Goal: Entertainment & Leisure: Browse casually

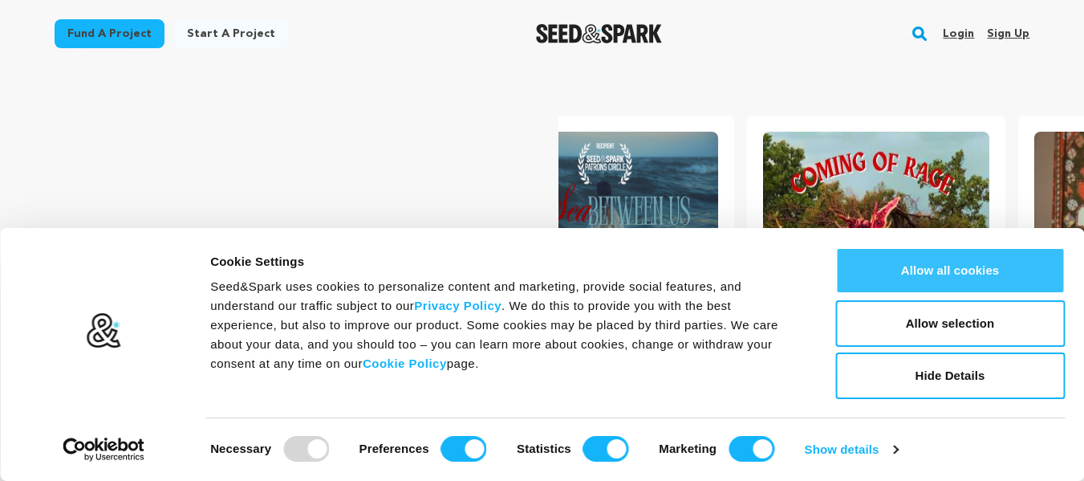
scroll to position [0, 284]
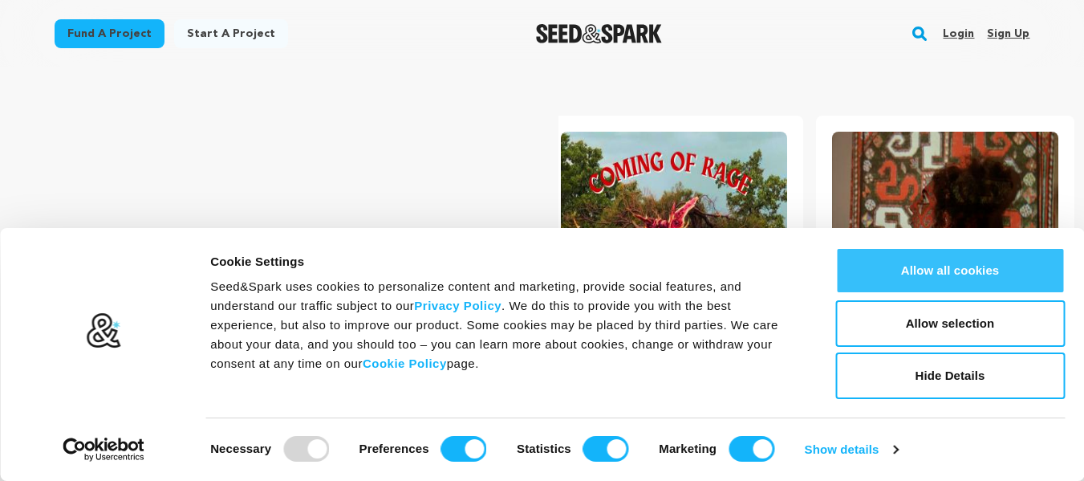
click at [923, 272] on button "Allow all cookies" at bounding box center [949, 270] width 229 height 47
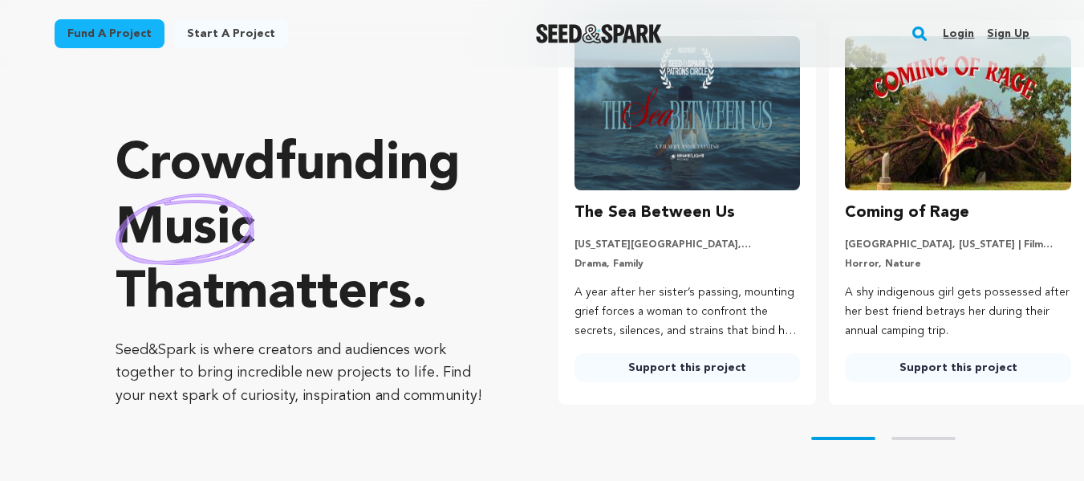
scroll to position [95, 0]
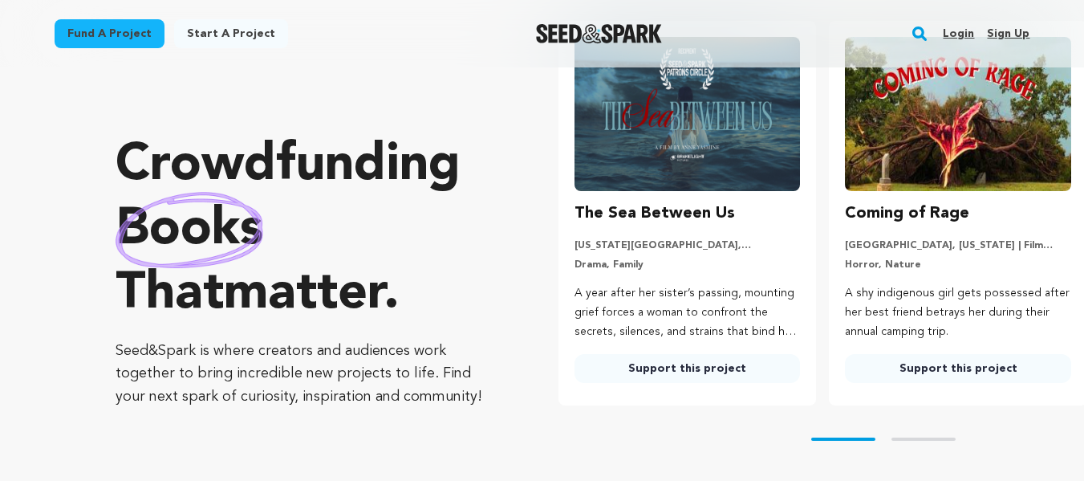
click at [660, 365] on link "Support this project" at bounding box center [688, 368] width 226 height 29
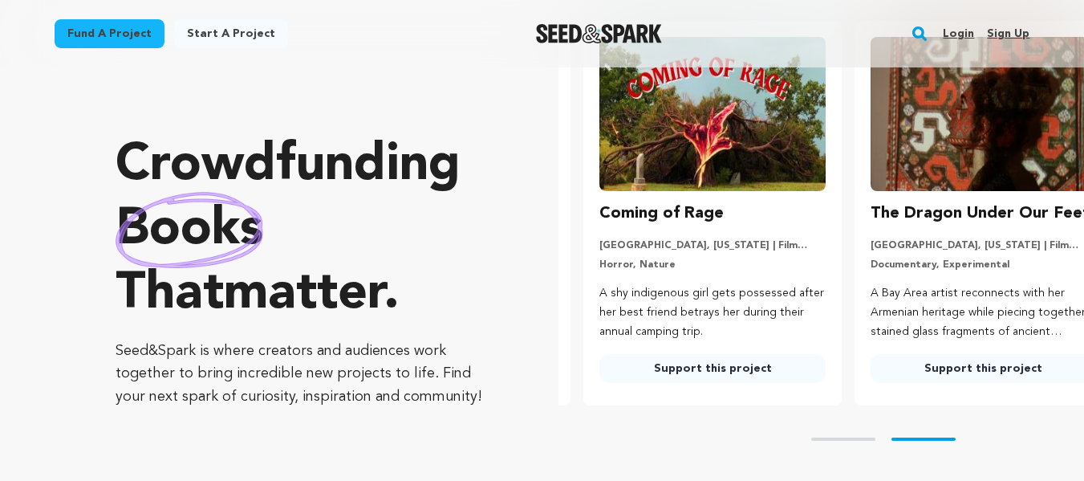
scroll to position [0, 284]
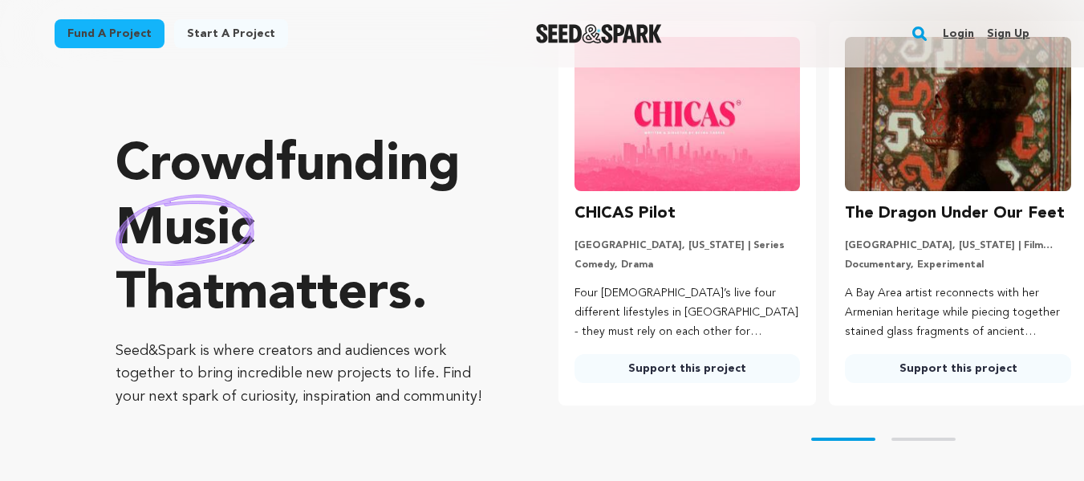
click at [688, 362] on link "Support this project" at bounding box center [688, 368] width 226 height 29
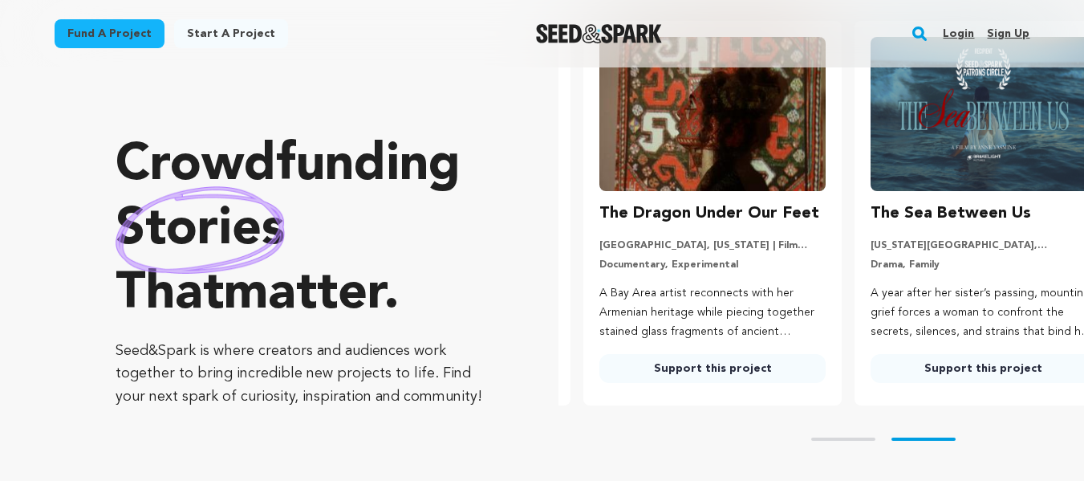
scroll to position [0, 284]
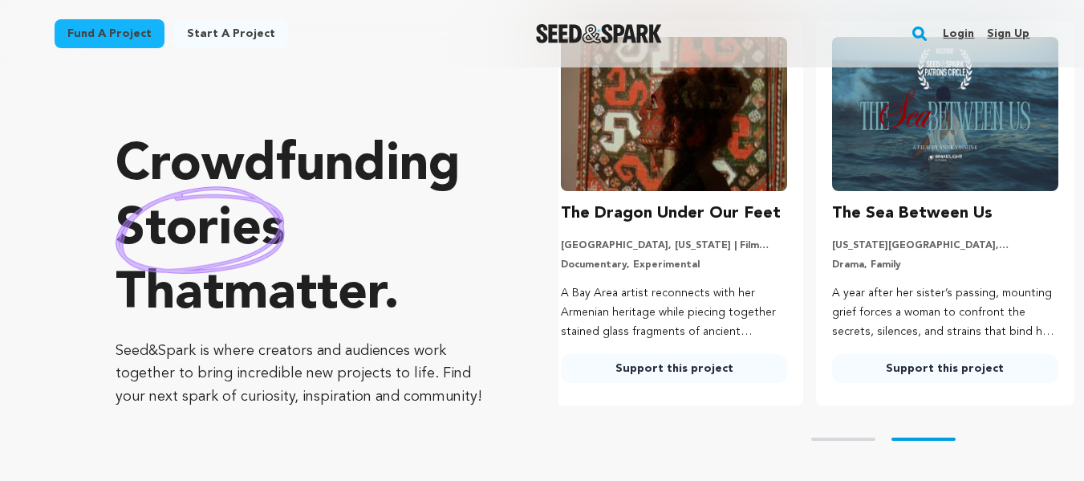
click at [683, 136] on img at bounding box center [674, 114] width 226 height 154
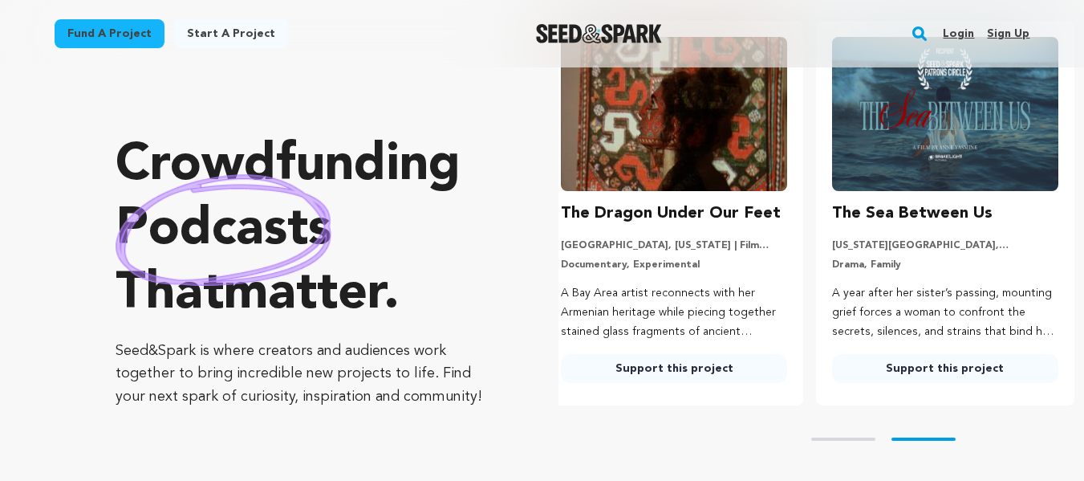
click at [647, 364] on link "Support this project" at bounding box center [674, 368] width 226 height 29
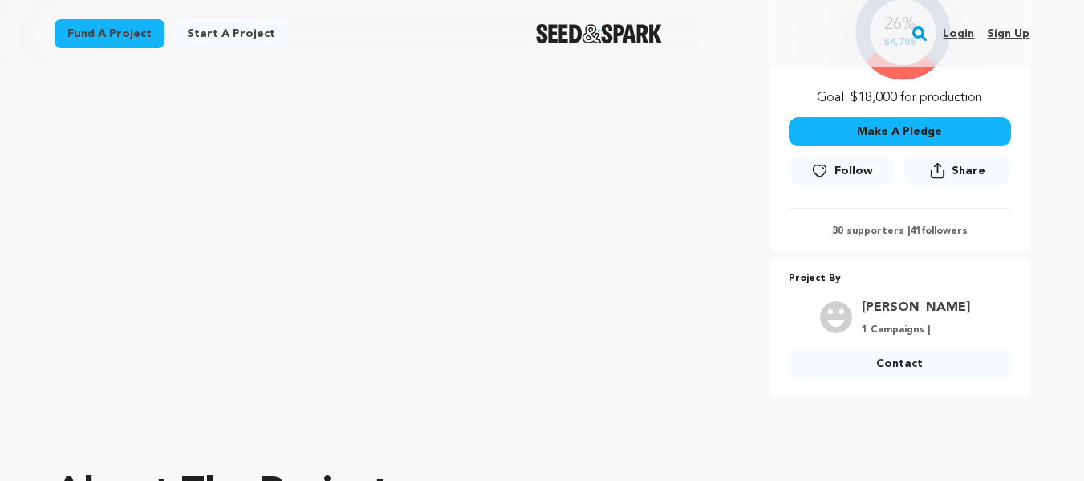
scroll to position [404, 0]
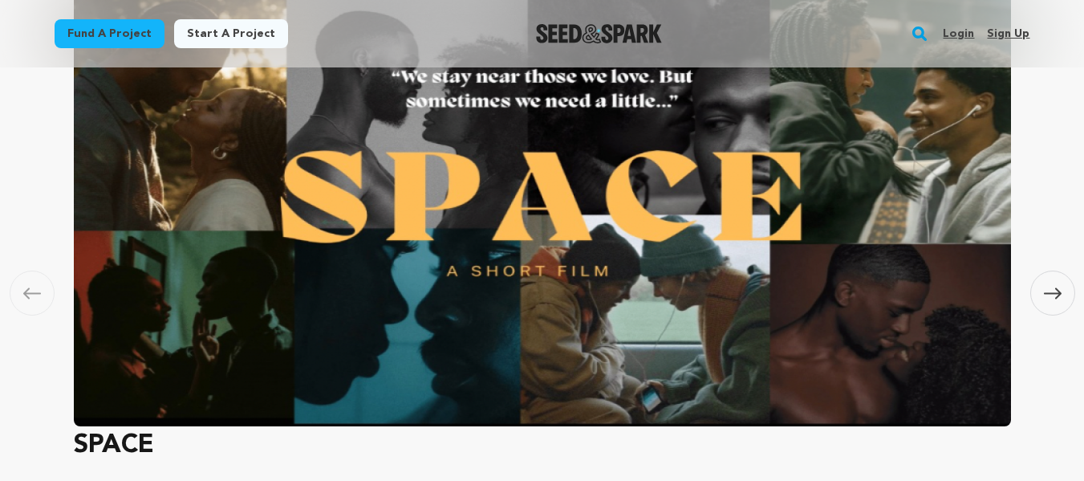
scroll to position [0, 284]
click at [456, 275] on img at bounding box center [542, 209] width 937 height 433
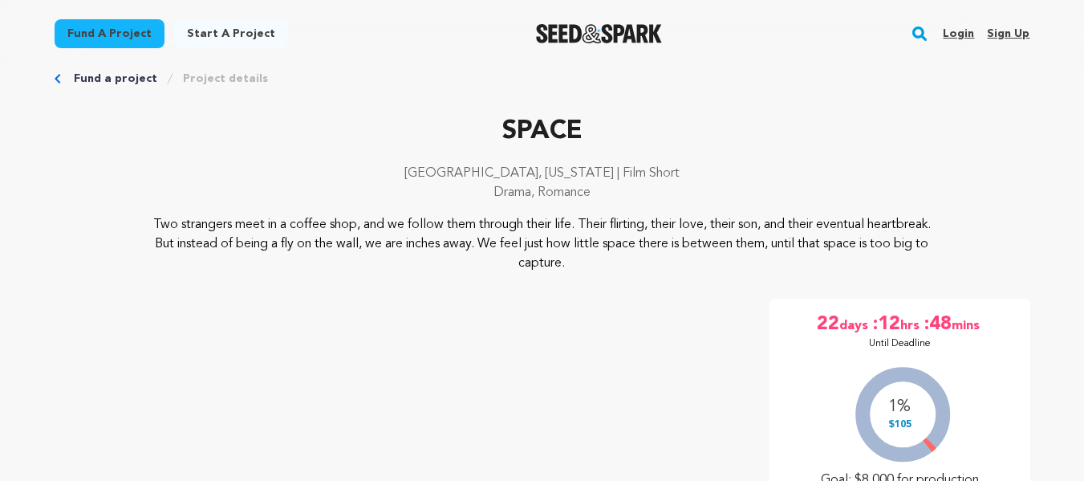
scroll to position [30, 0]
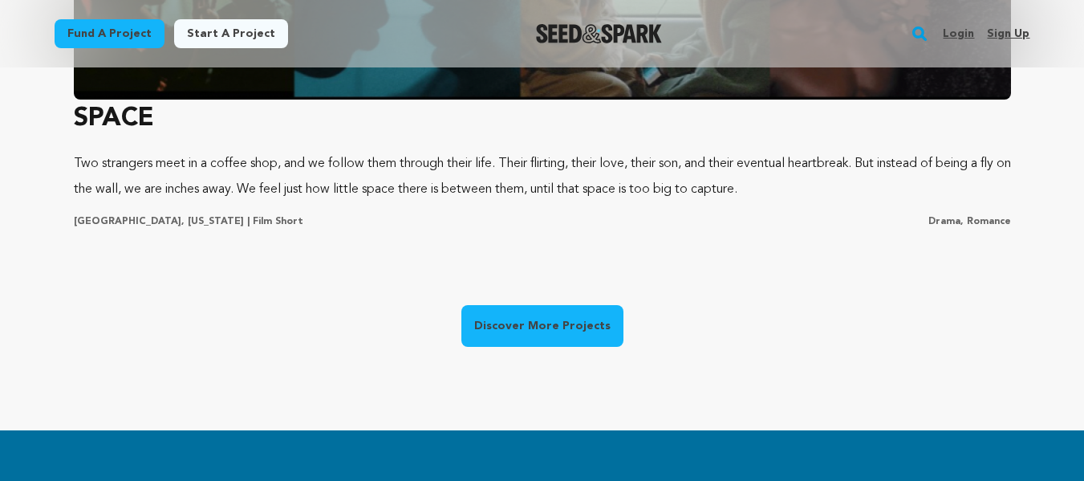
scroll to position [1417, 0]
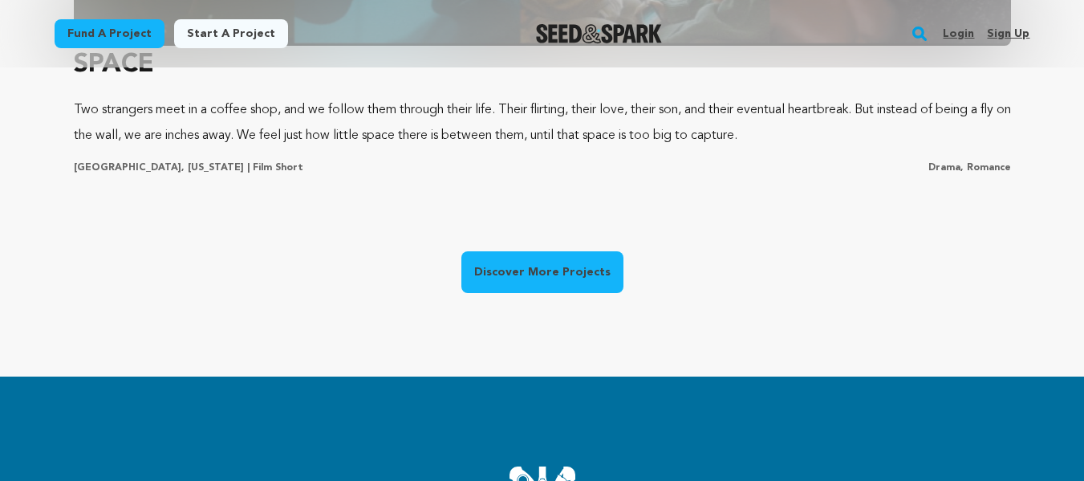
click at [491, 263] on link "Discover More Projects" at bounding box center [542, 272] width 162 height 42
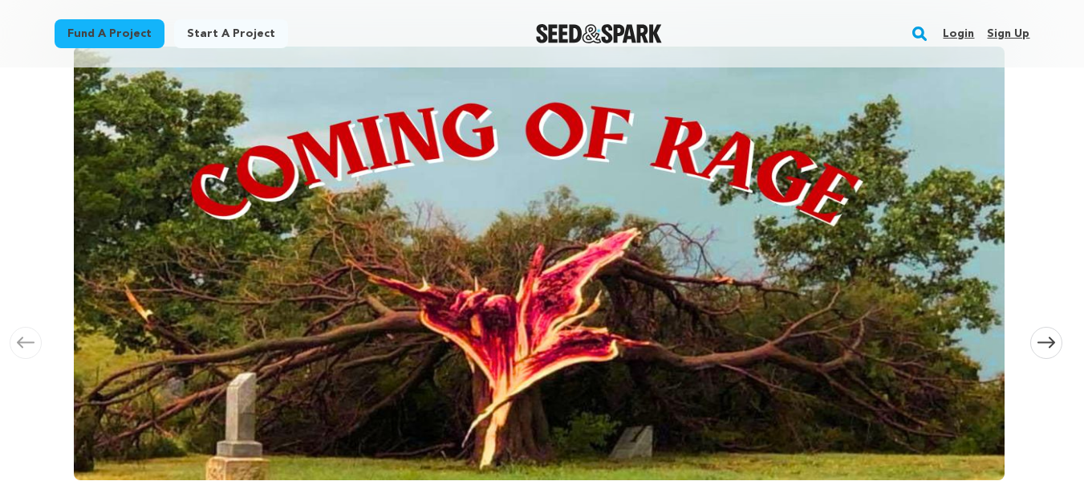
scroll to position [222, 0]
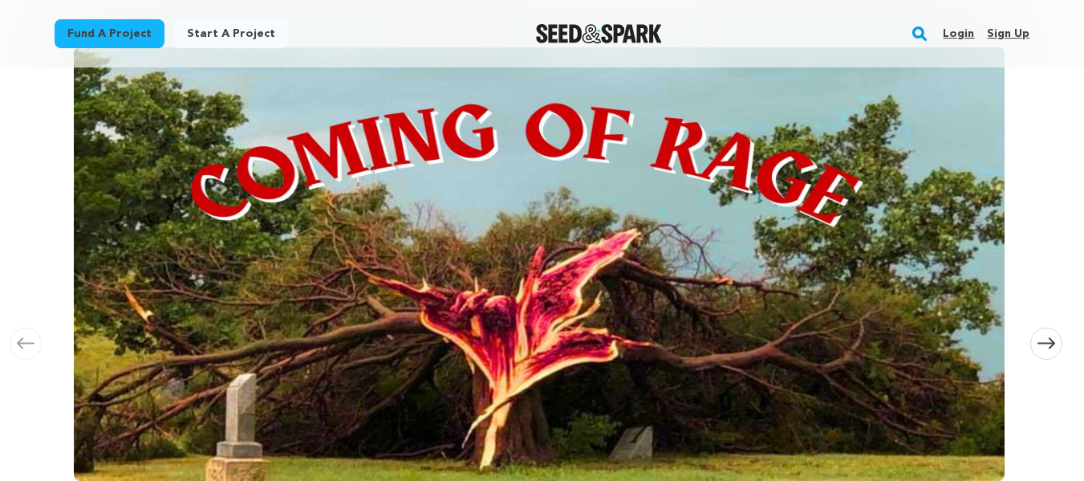
click at [491, 263] on img at bounding box center [539, 263] width 931 height 433
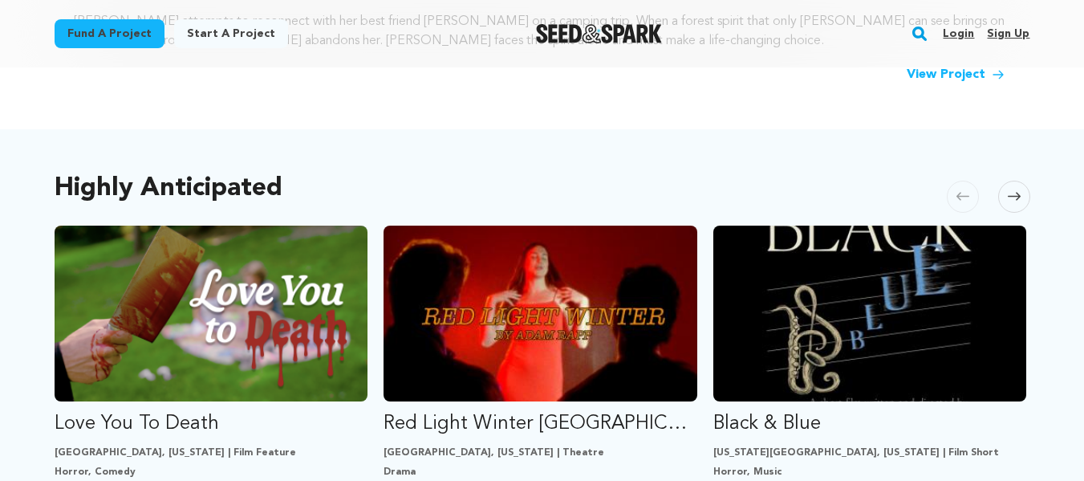
scroll to position [753, 0]
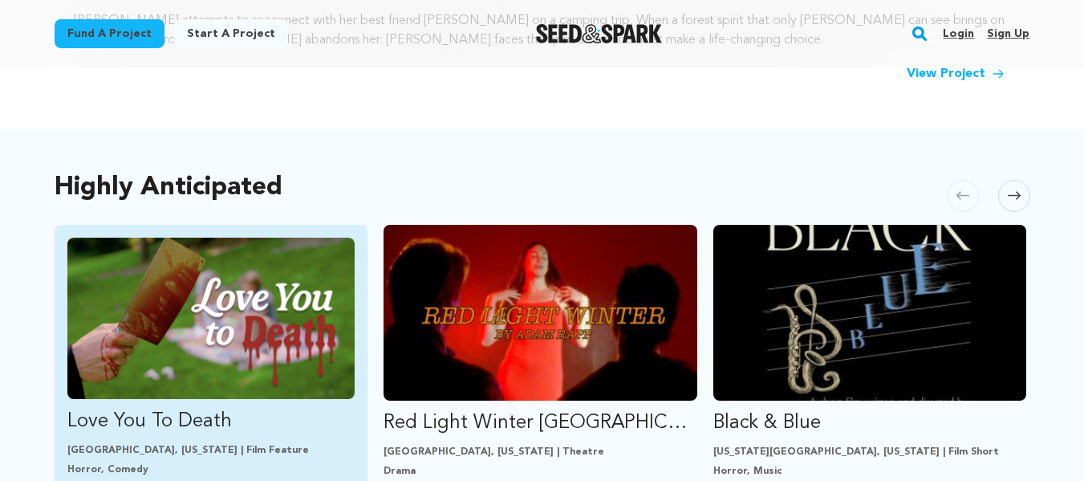
click at [253, 305] on img "Fund Love You To Death" at bounding box center [211, 318] width 288 height 161
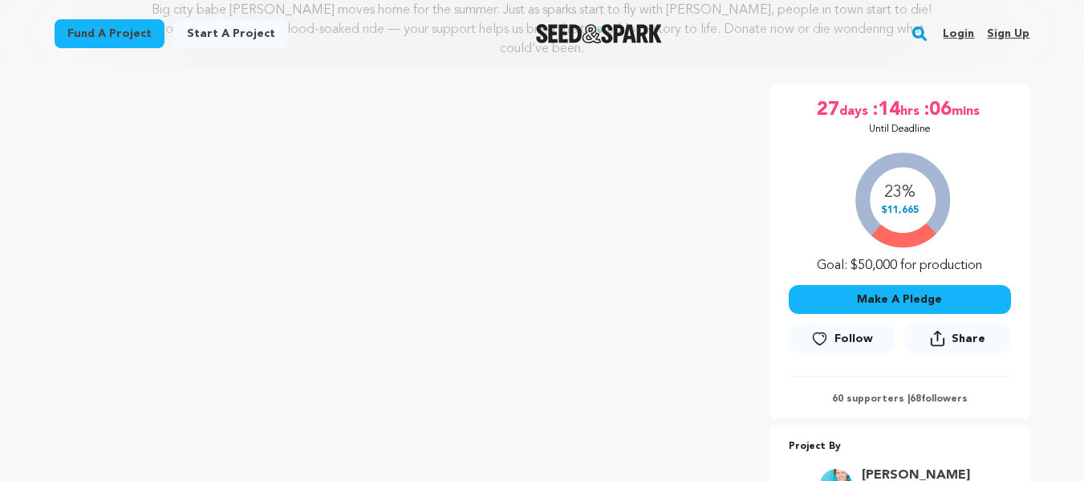
scroll to position [244, 0]
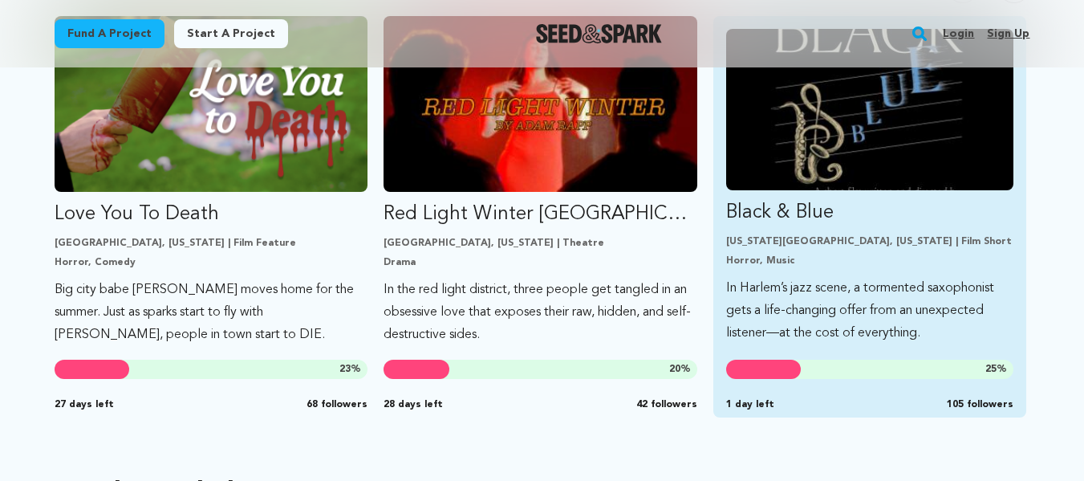
scroll to position [961, 0]
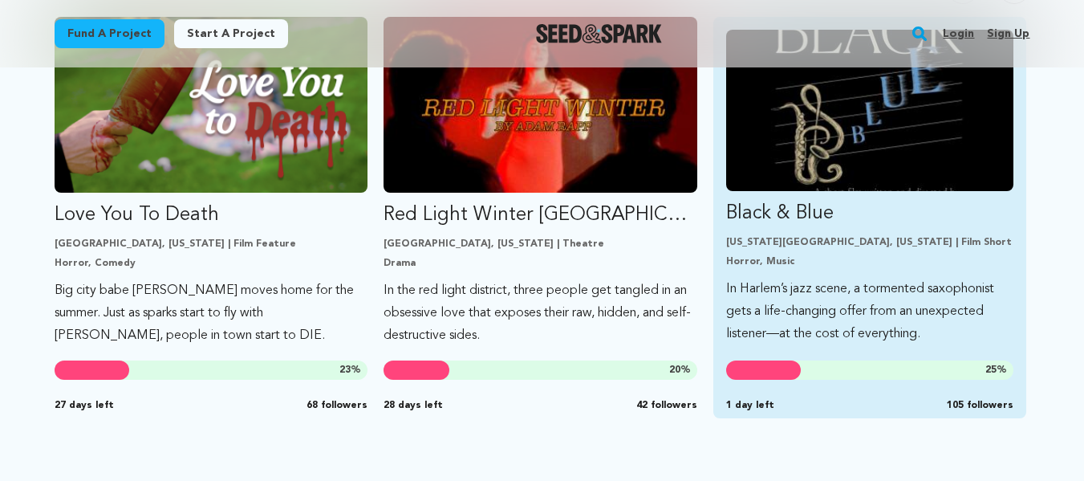
click at [774, 160] on img "Fund Black &amp; Blue" at bounding box center [870, 110] width 288 height 161
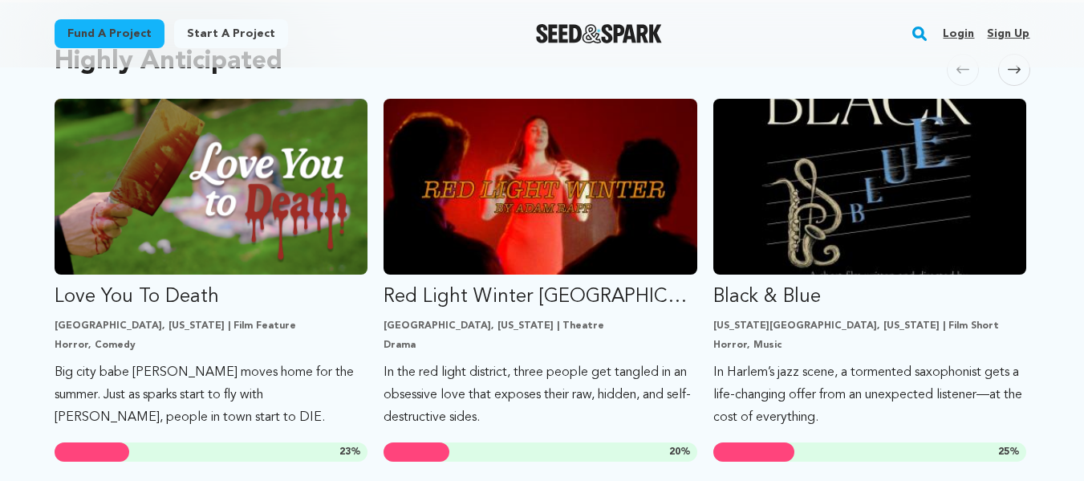
scroll to position [880, 0]
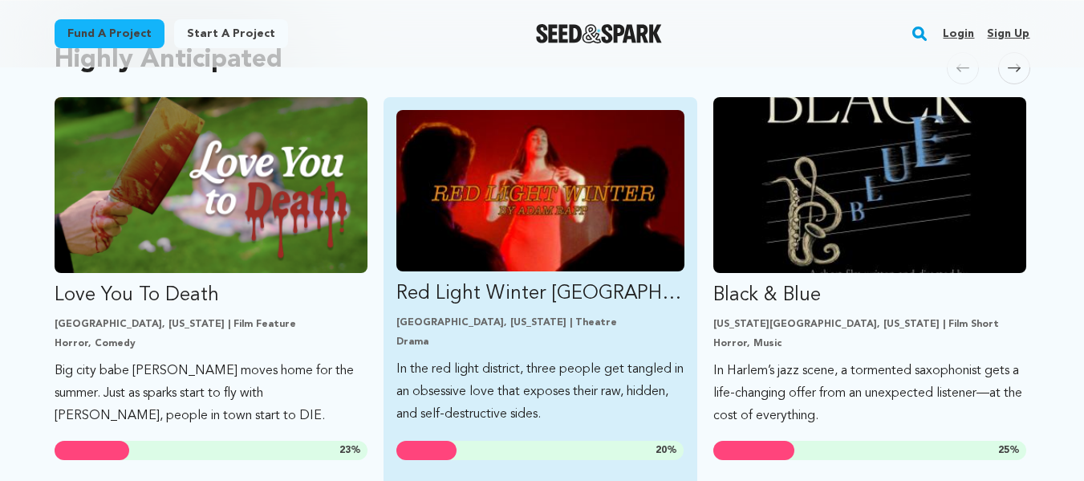
click at [456, 244] on img "Fund Red Light Winter Los Angeles" at bounding box center [540, 190] width 288 height 161
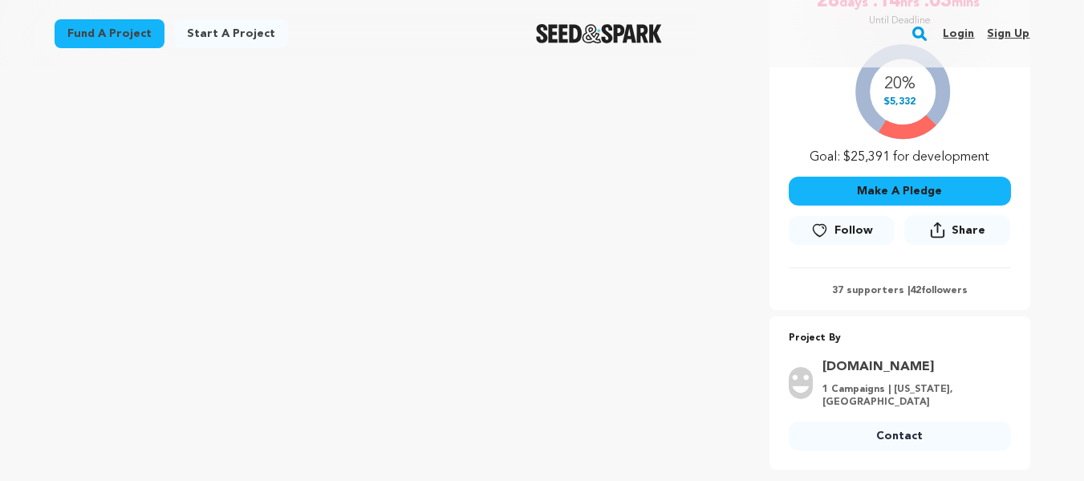
scroll to position [347, 0]
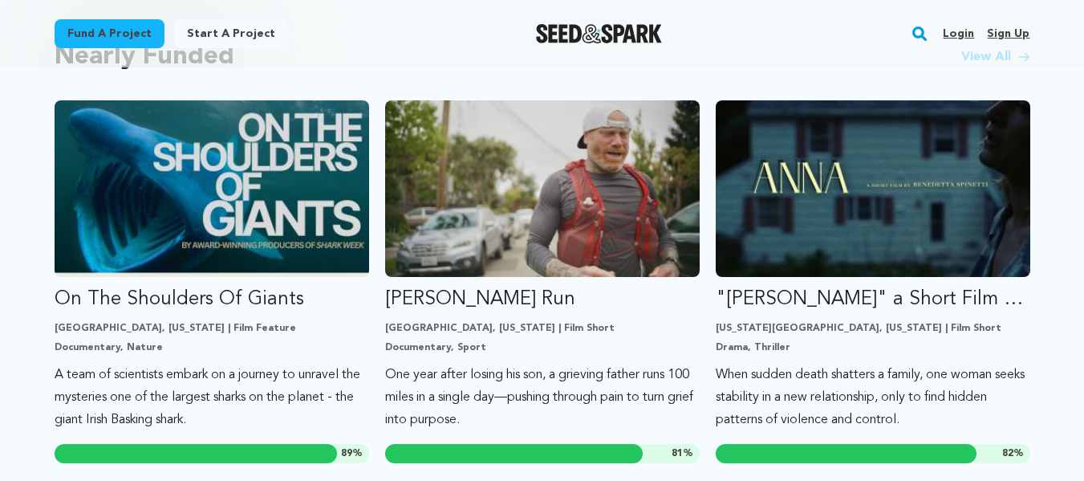
scroll to position [1452, 0]
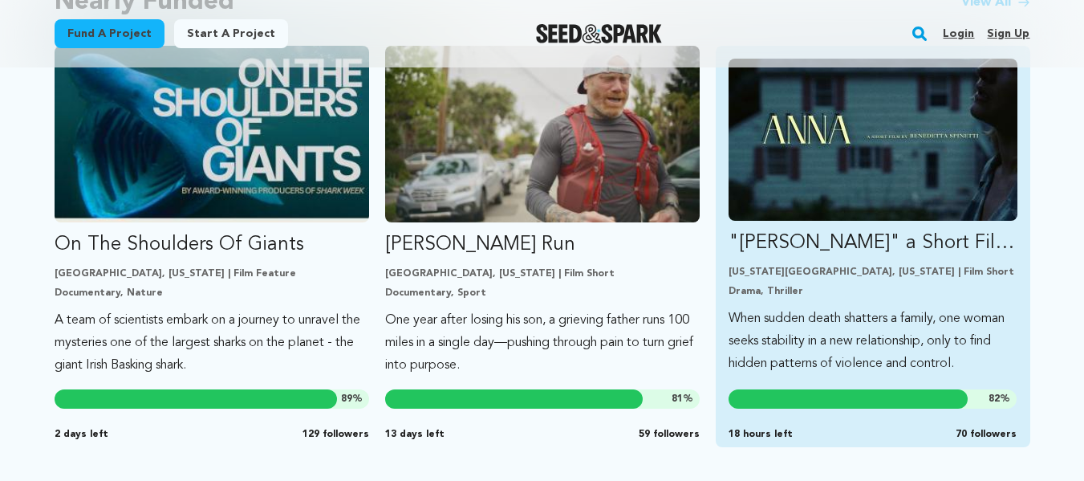
click at [788, 198] on img "Fund &quot;ANNA&quot; a Short Film by Benedetta Spinetti" at bounding box center [873, 140] width 289 height 162
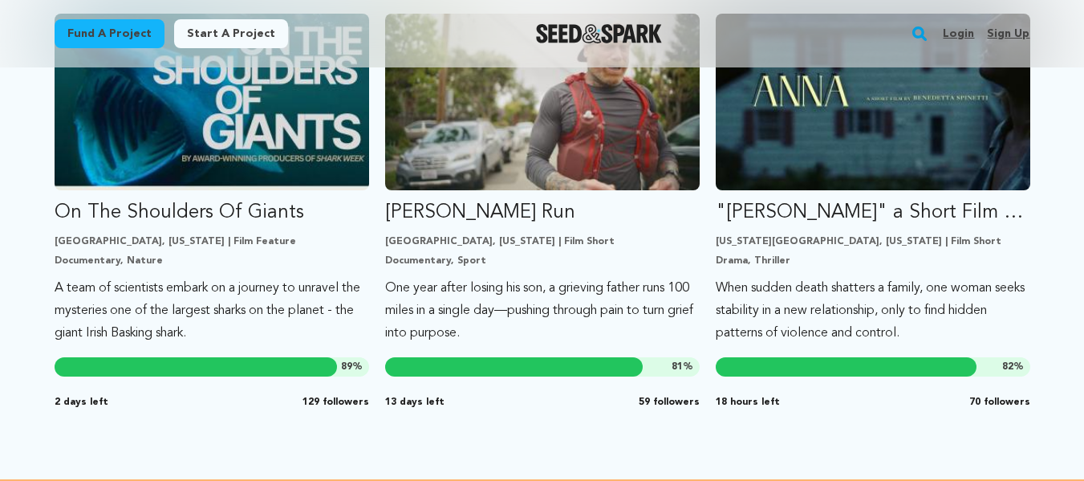
scroll to position [1485, 0]
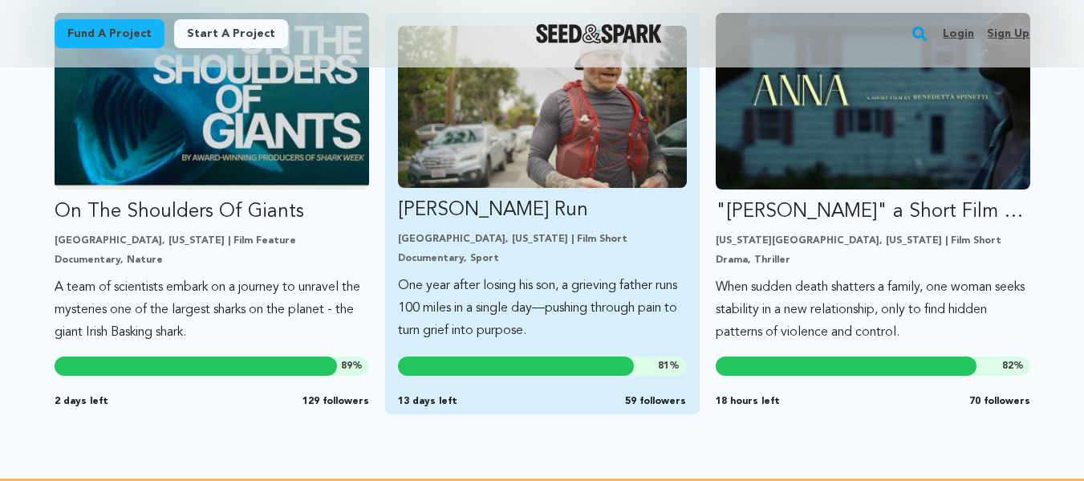
click at [462, 245] on p "Alameda, California | Film Short" at bounding box center [542, 239] width 289 height 13
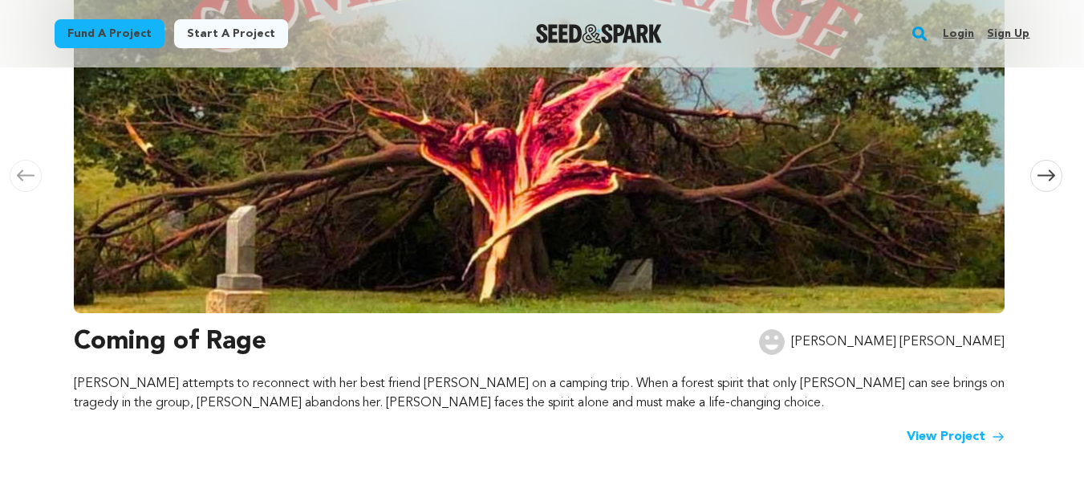
scroll to position [461, 0]
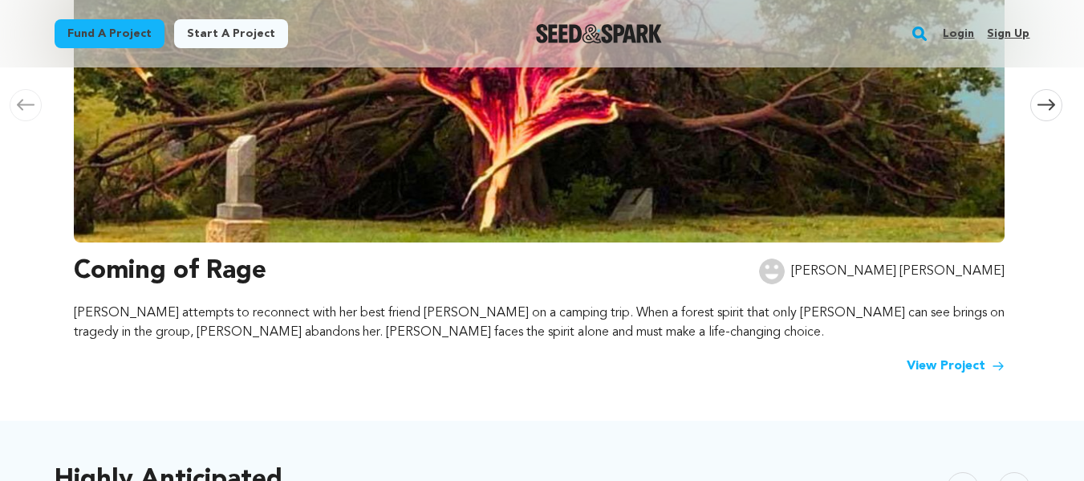
click at [920, 368] on link "View Project" at bounding box center [956, 365] width 98 height 19
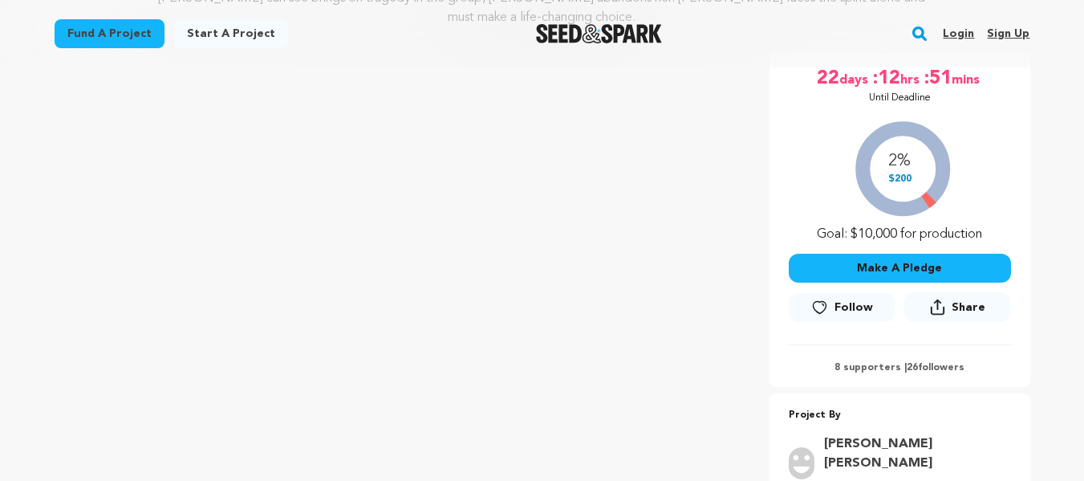
scroll to position [275, 0]
